Goal: Task Accomplishment & Management: Use online tool/utility

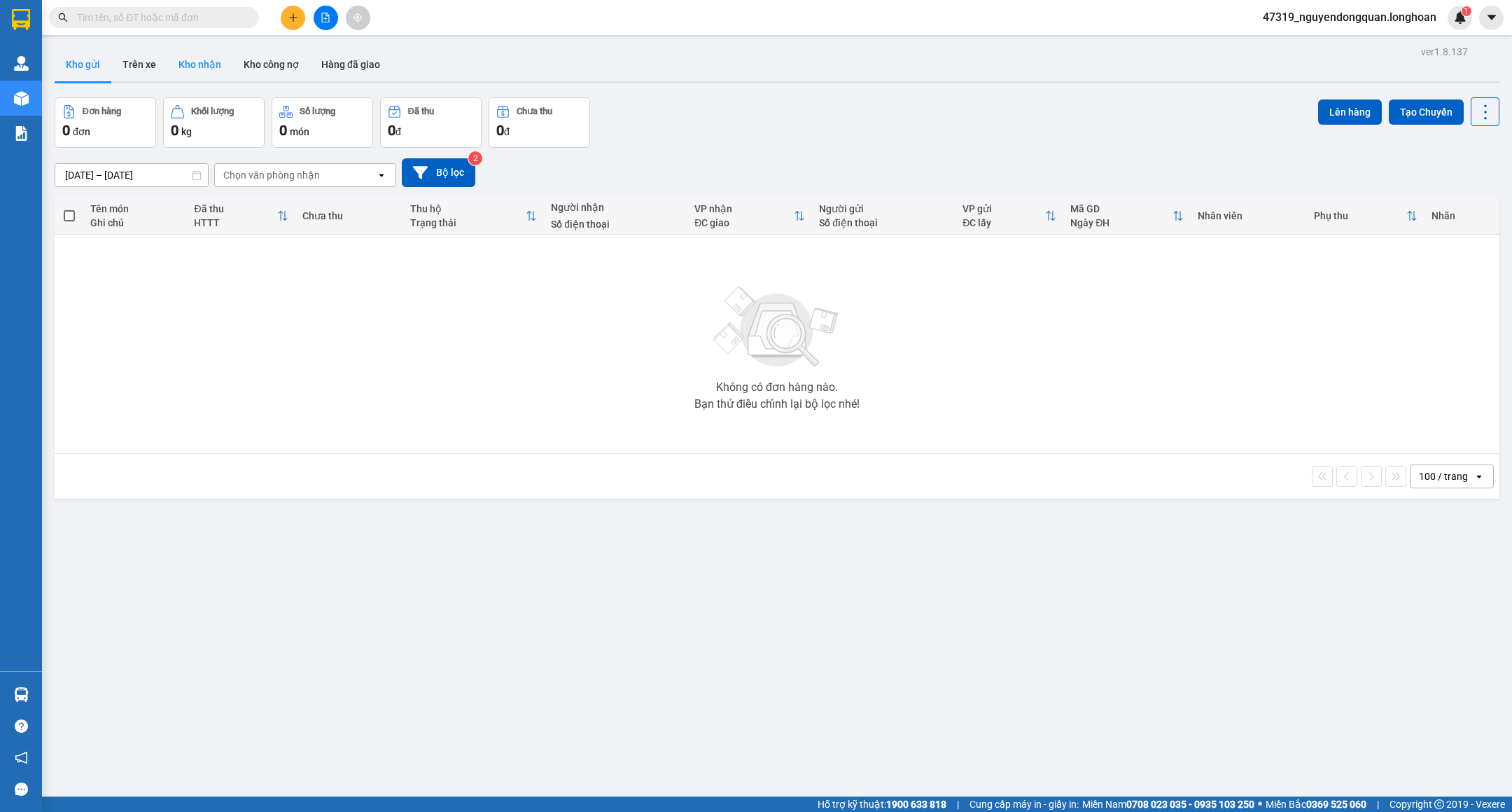
click at [202, 67] on button "Kho nhận" at bounding box center [200, 65] width 65 height 34
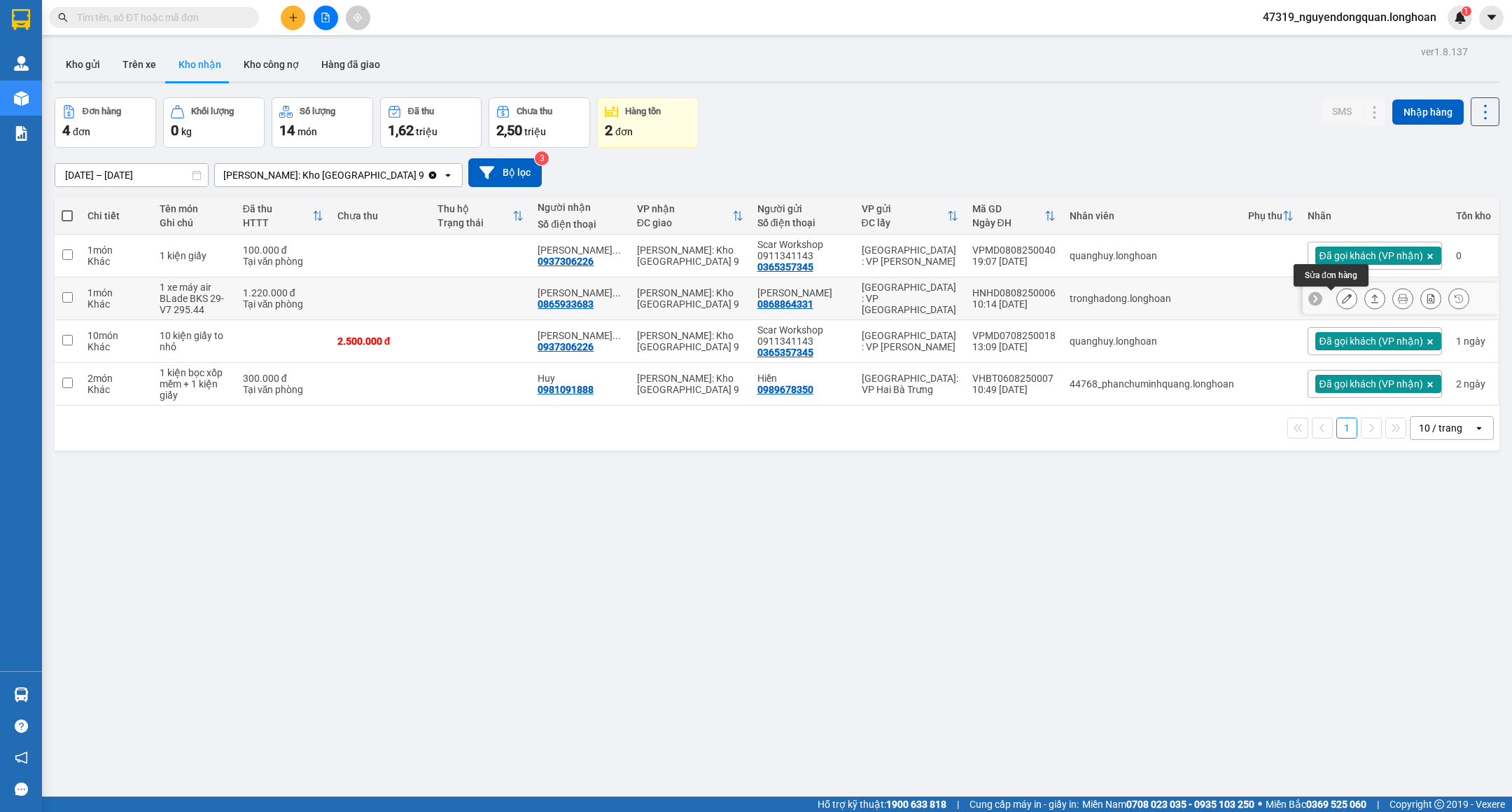
click at [1342, 302] on icon at bounding box center [1347, 298] width 10 height 10
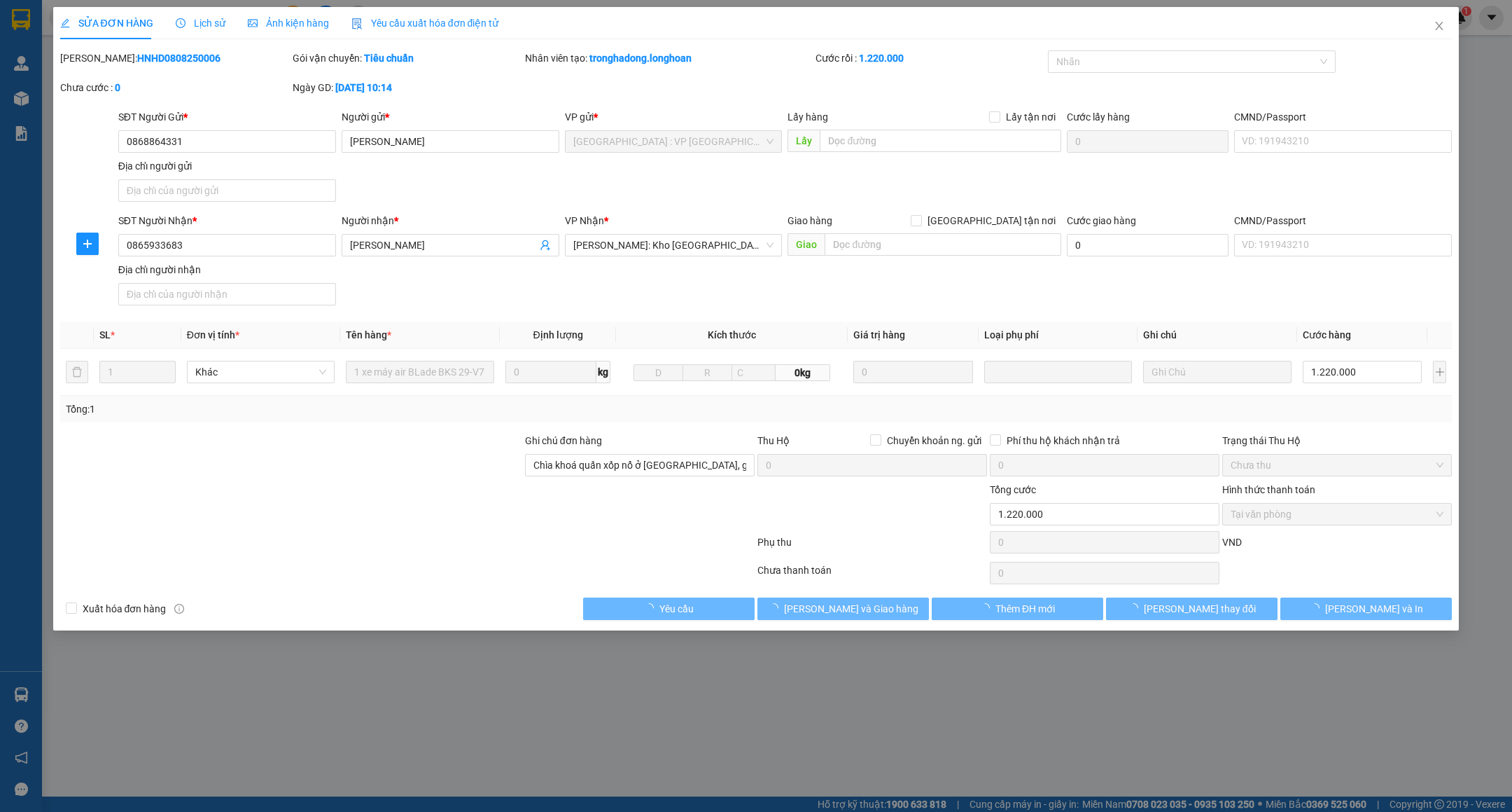
type input "0868864331"
type input "[PERSON_NAME]"
type input "0865933683"
type input "[PERSON_NAME]"
type input "Chìa khoá quấn xốp nổ ở [GEOGRAPHIC_DATA], gương trong cốp xe"
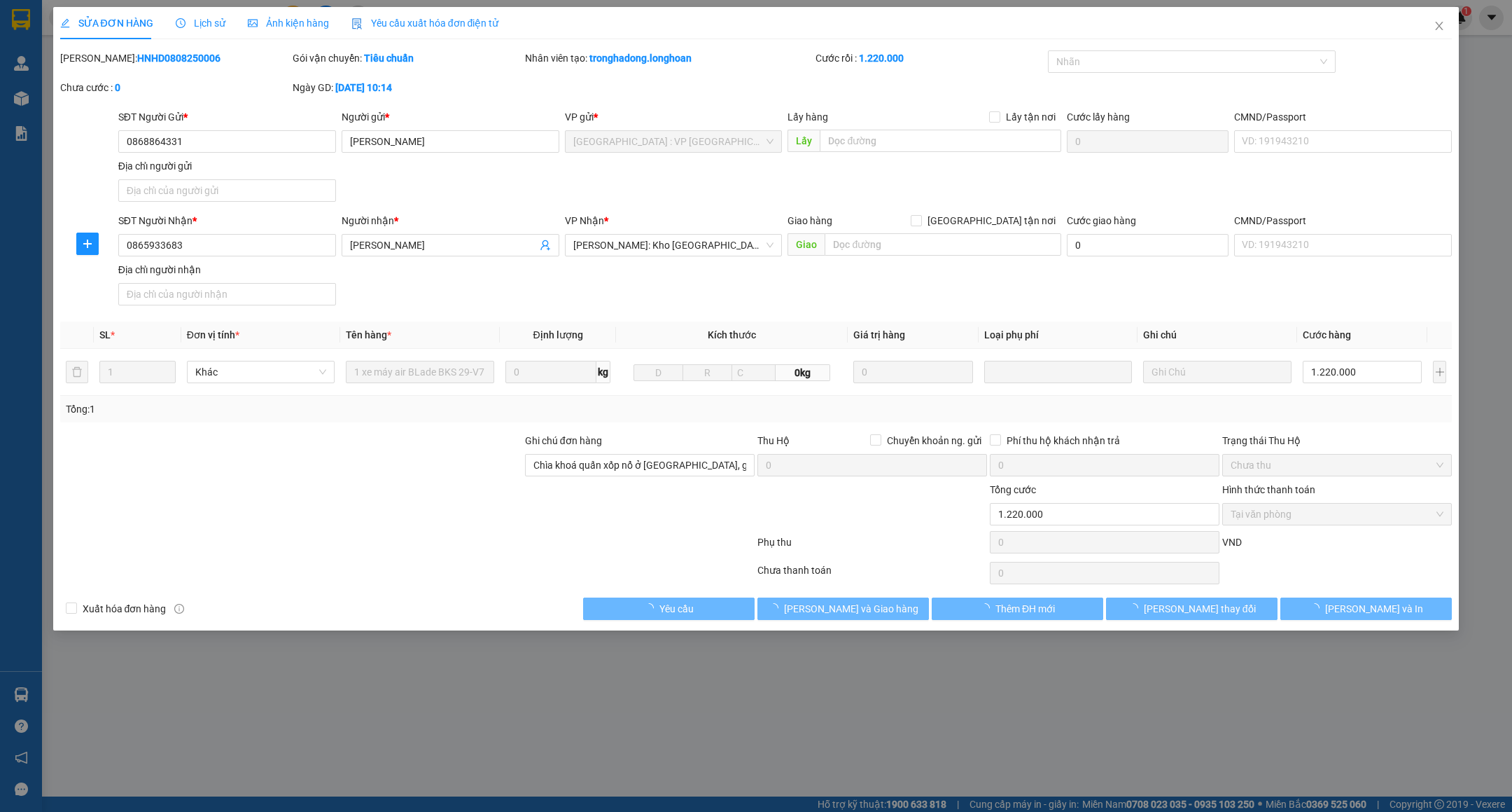
type input "1.220.000"
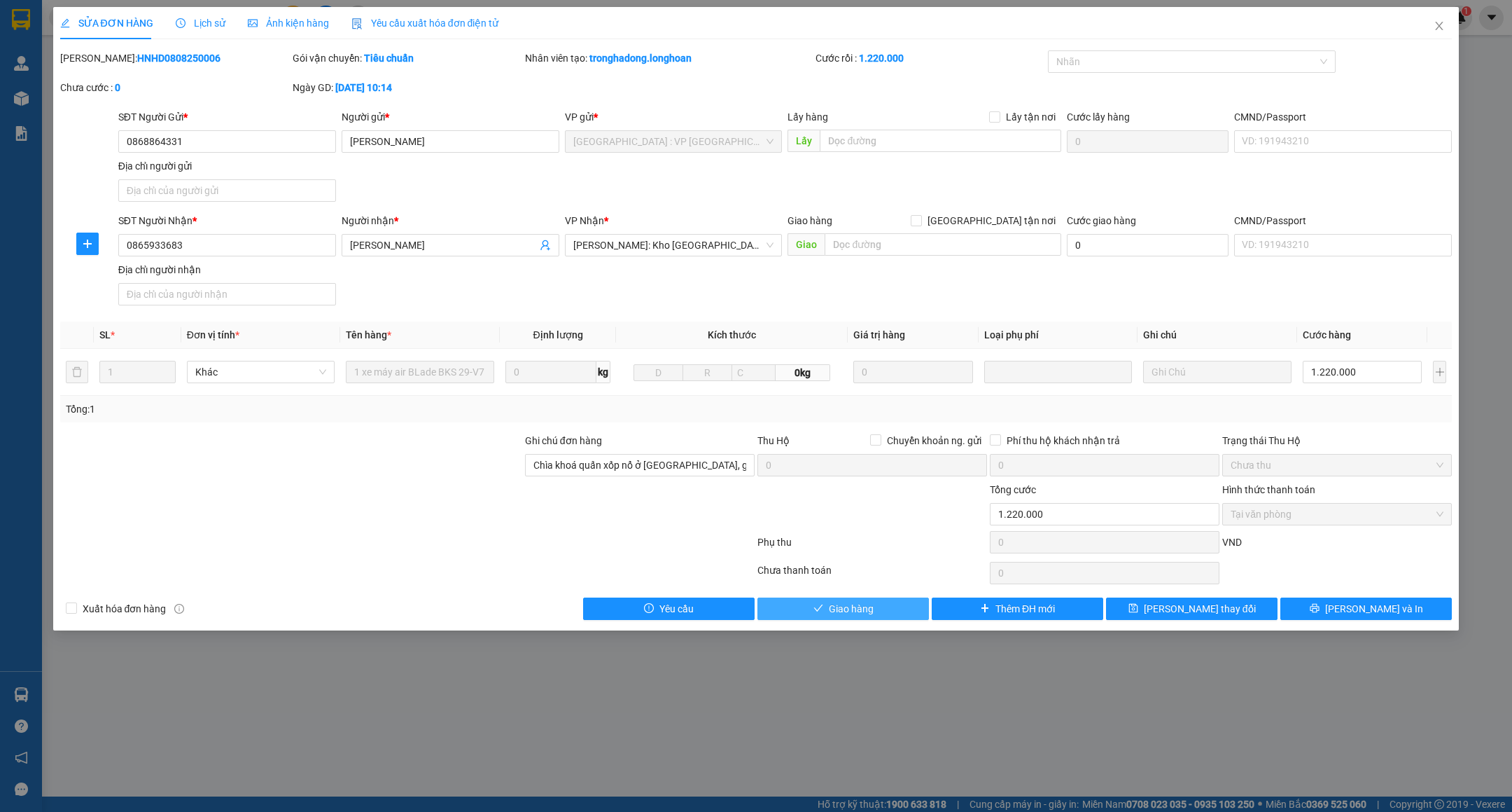
click at [816, 607] on button "Giao hàng" at bounding box center [843, 609] width 171 height 22
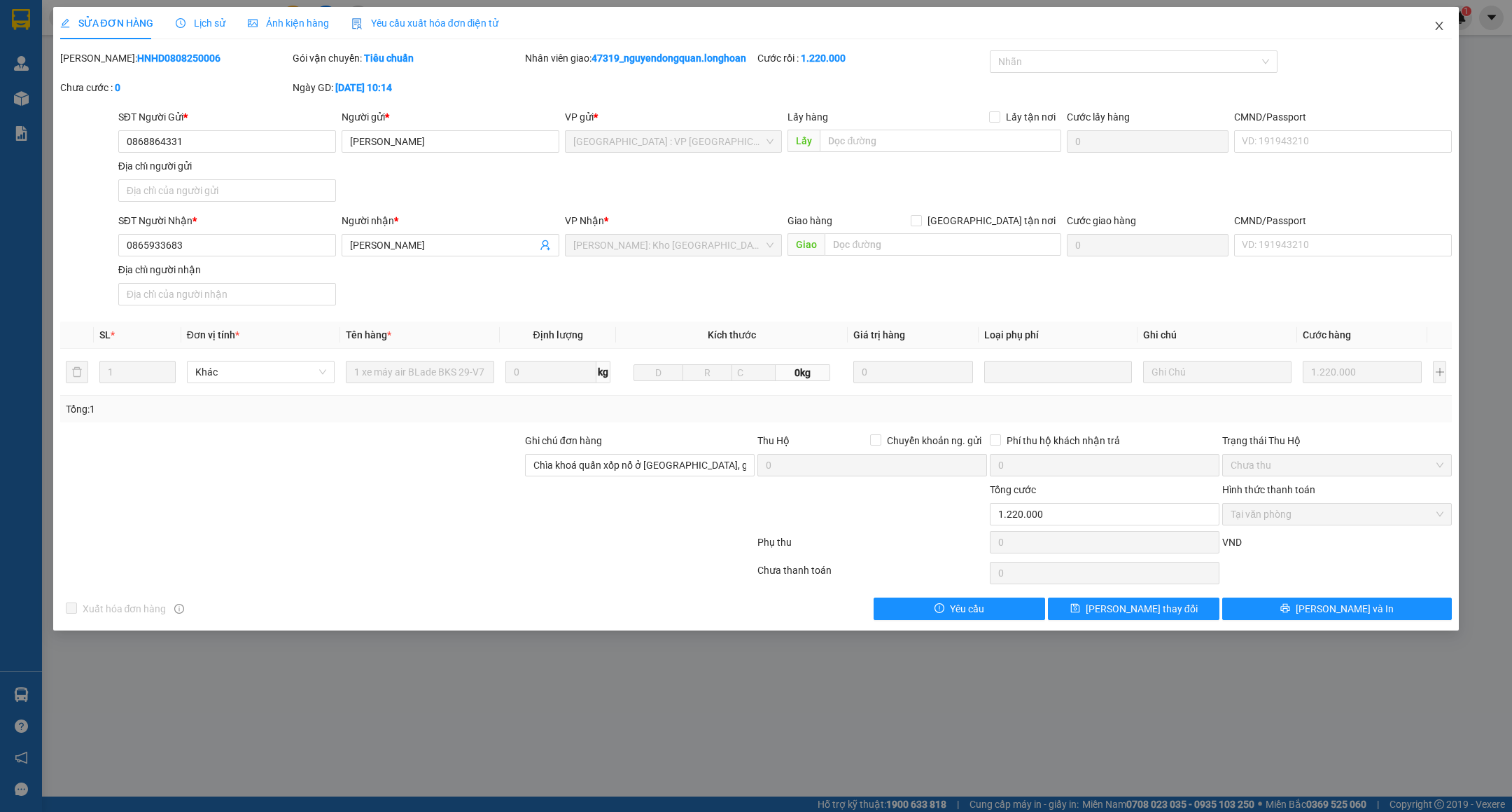
click at [1426, 26] on span "Close" at bounding box center [1440, 27] width 39 height 39
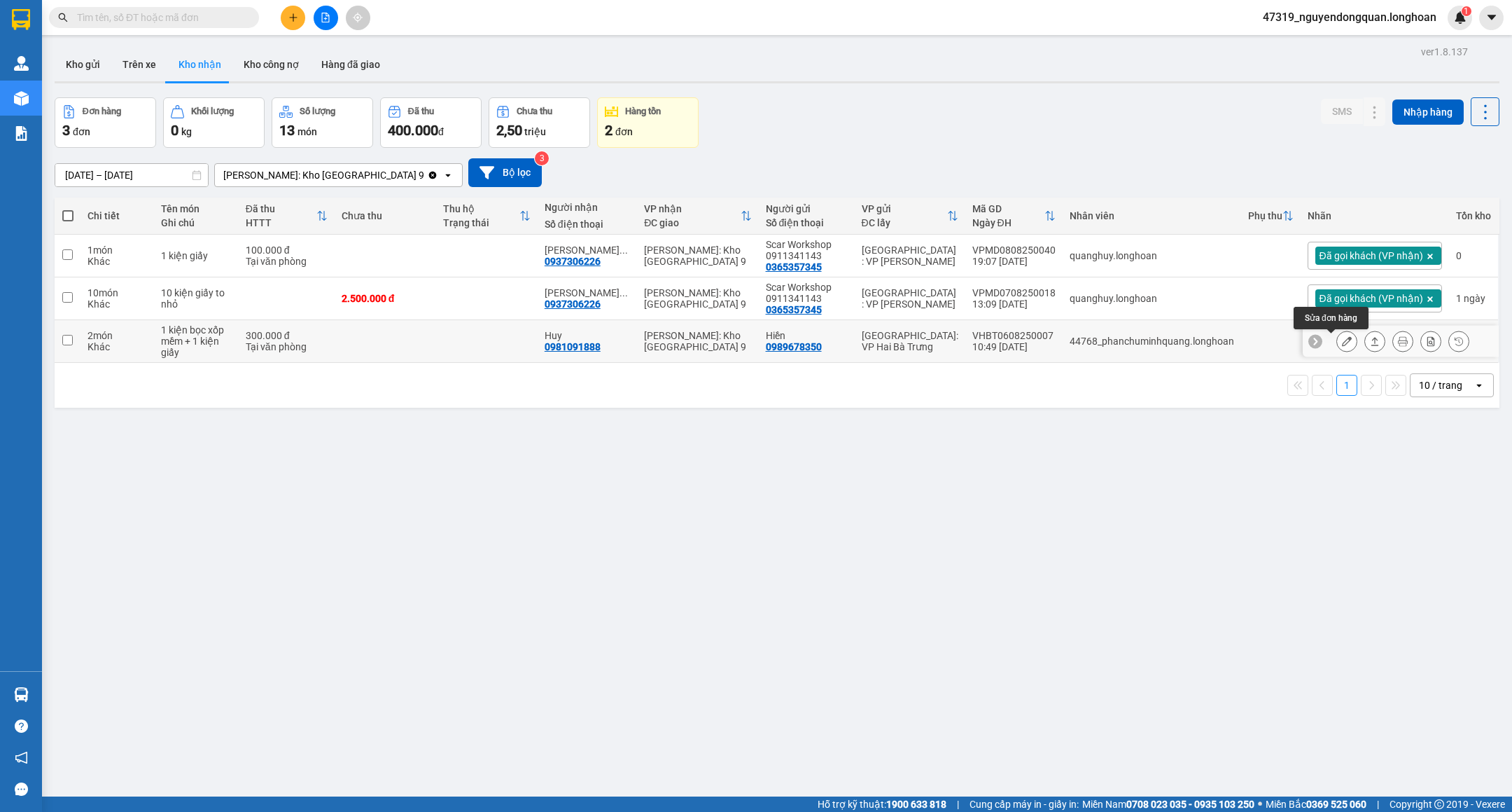
click at [1342, 345] on icon at bounding box center [1347, 341] width 10 height 10
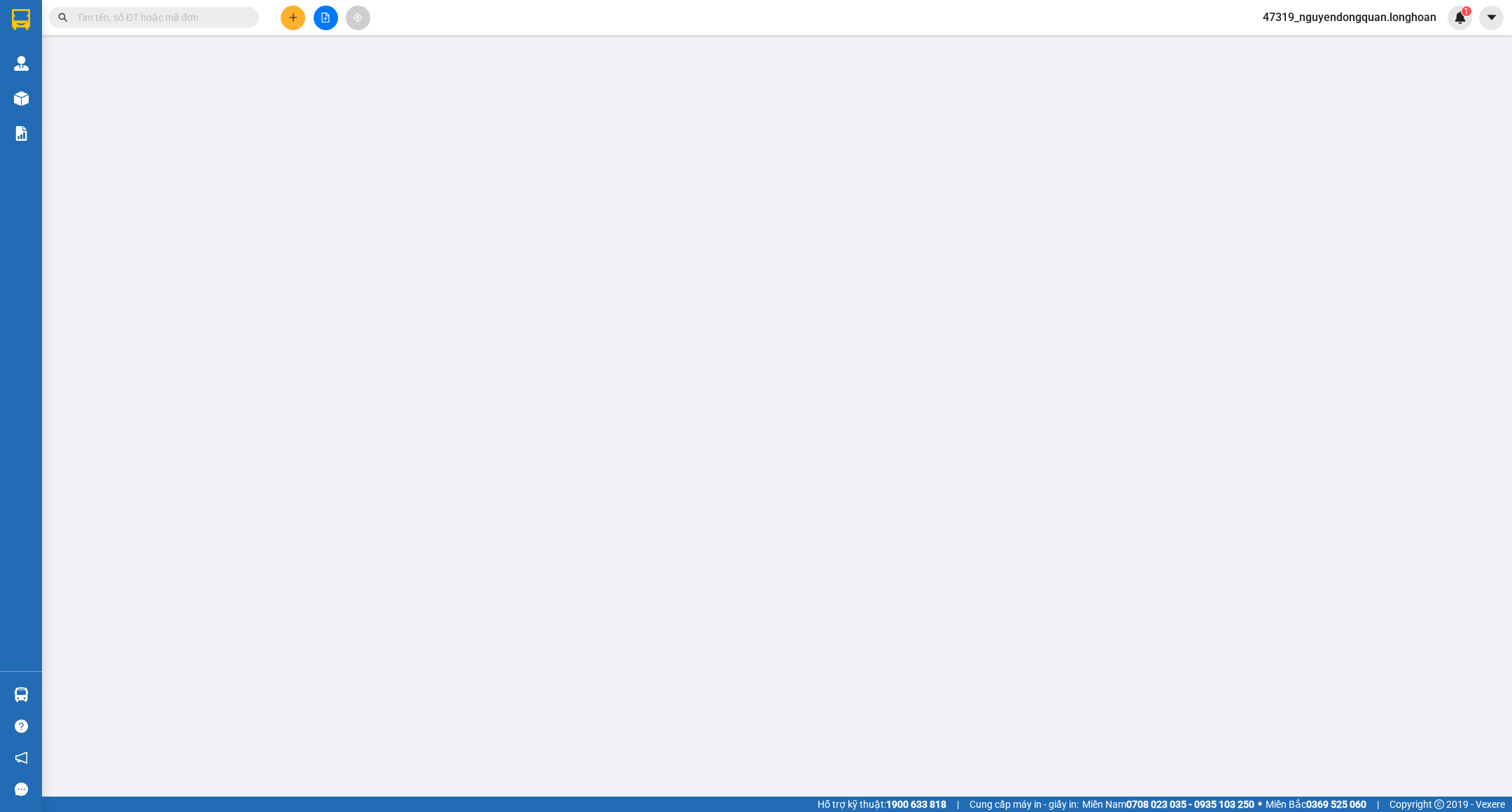
type input "0989678350"
type input "Hiền"
type input "0981091888"
type input "Huy"
type input "300.000"
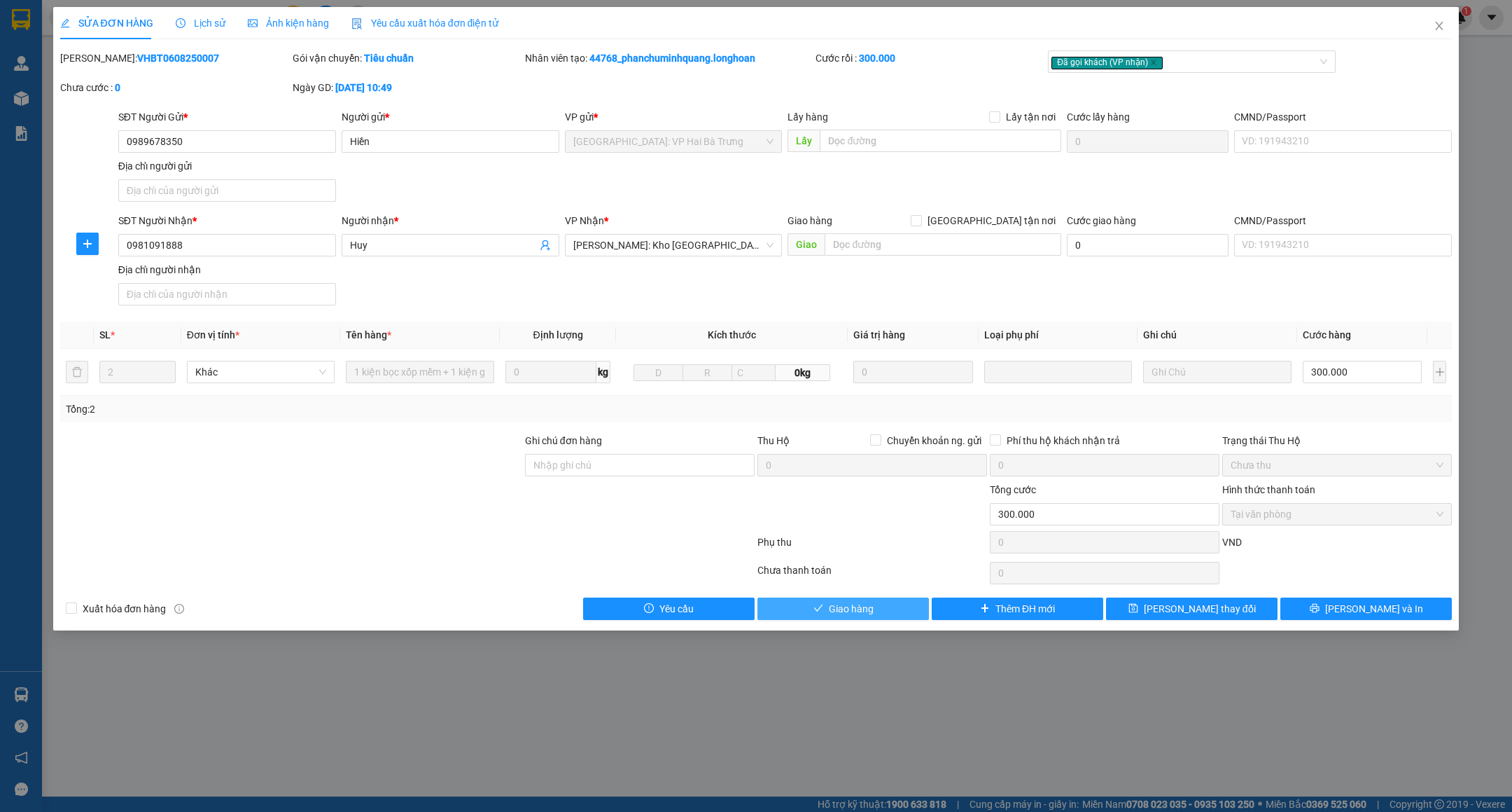
click at [847, 614] on span "Giao hàng" at bounding box center [852, 609] width 45 height 15
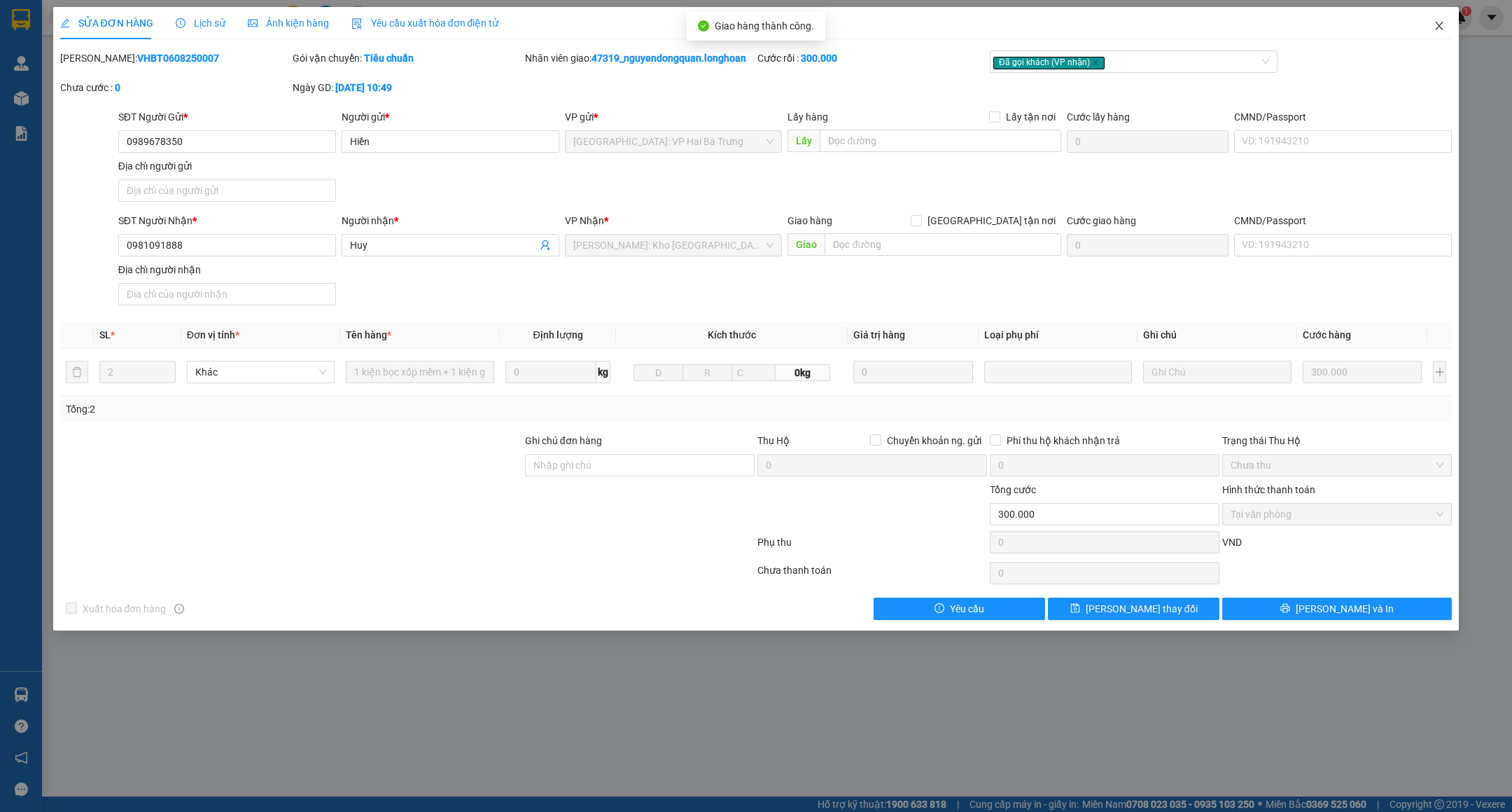
click at [1430, 36] on span "Close" at bounding box center [1440, 27] width 39 height 39
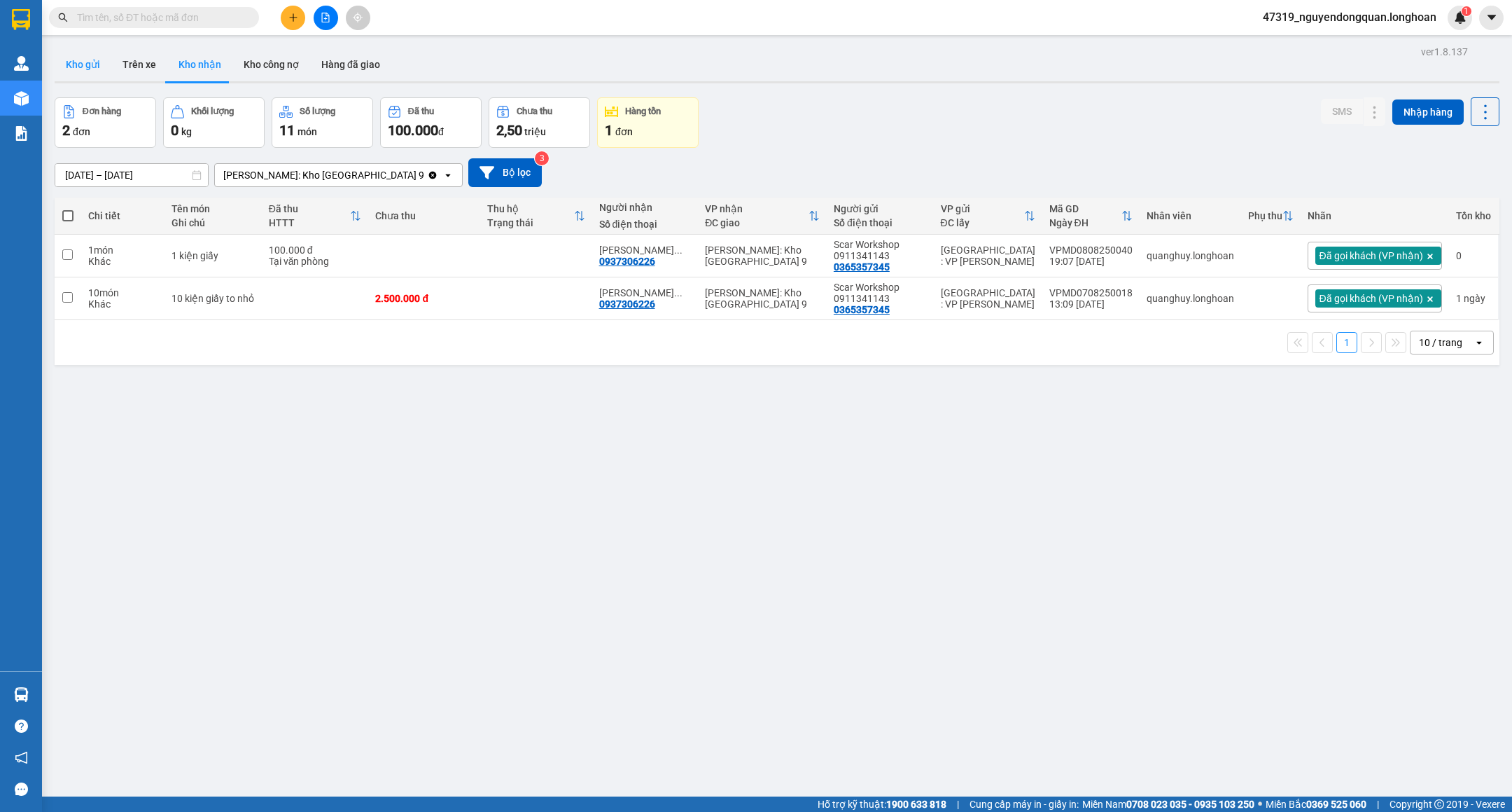
click at [83, 57] on button "Kho gửi" at bounding box center [83, 65] width 57 height 34
